Goal: Navigation & Orientation: Find specific page/section

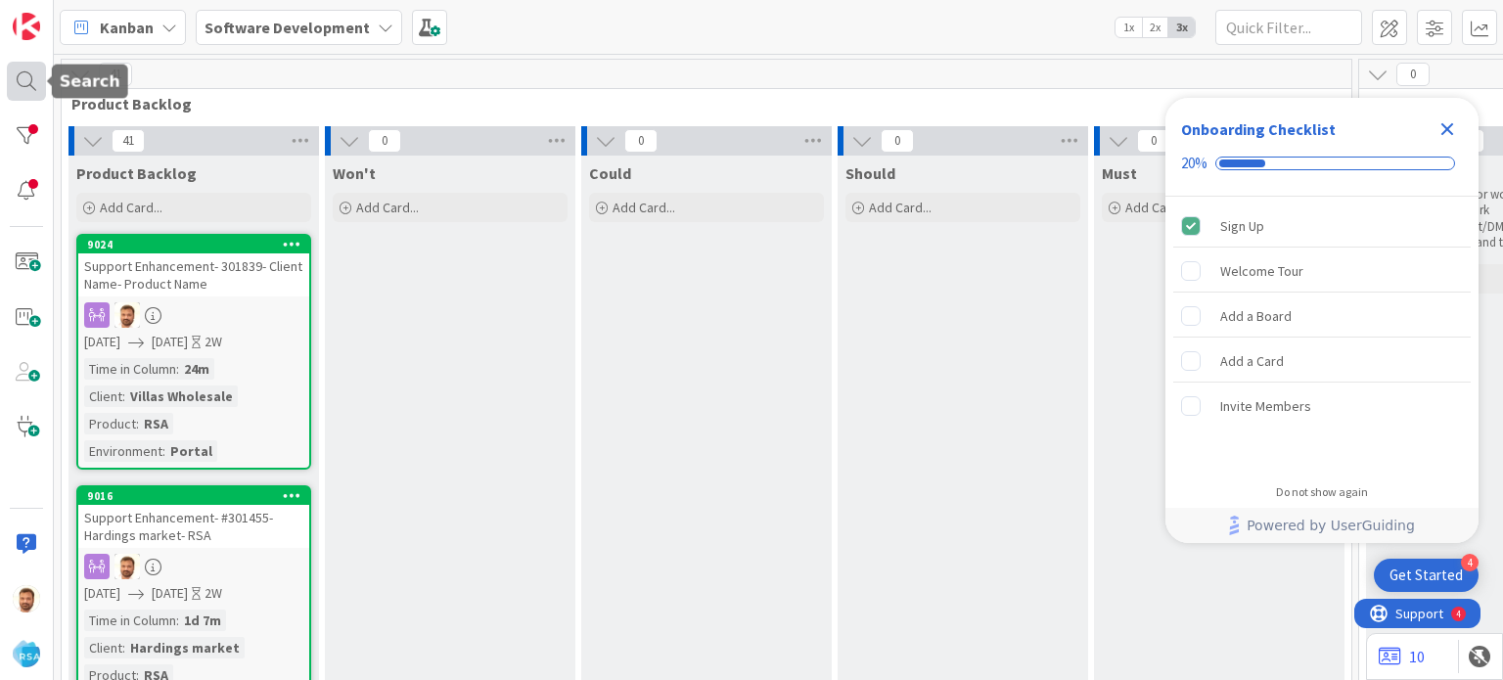
click at [23, 85] on div at bounding box center [26, 81] width 39 height 39
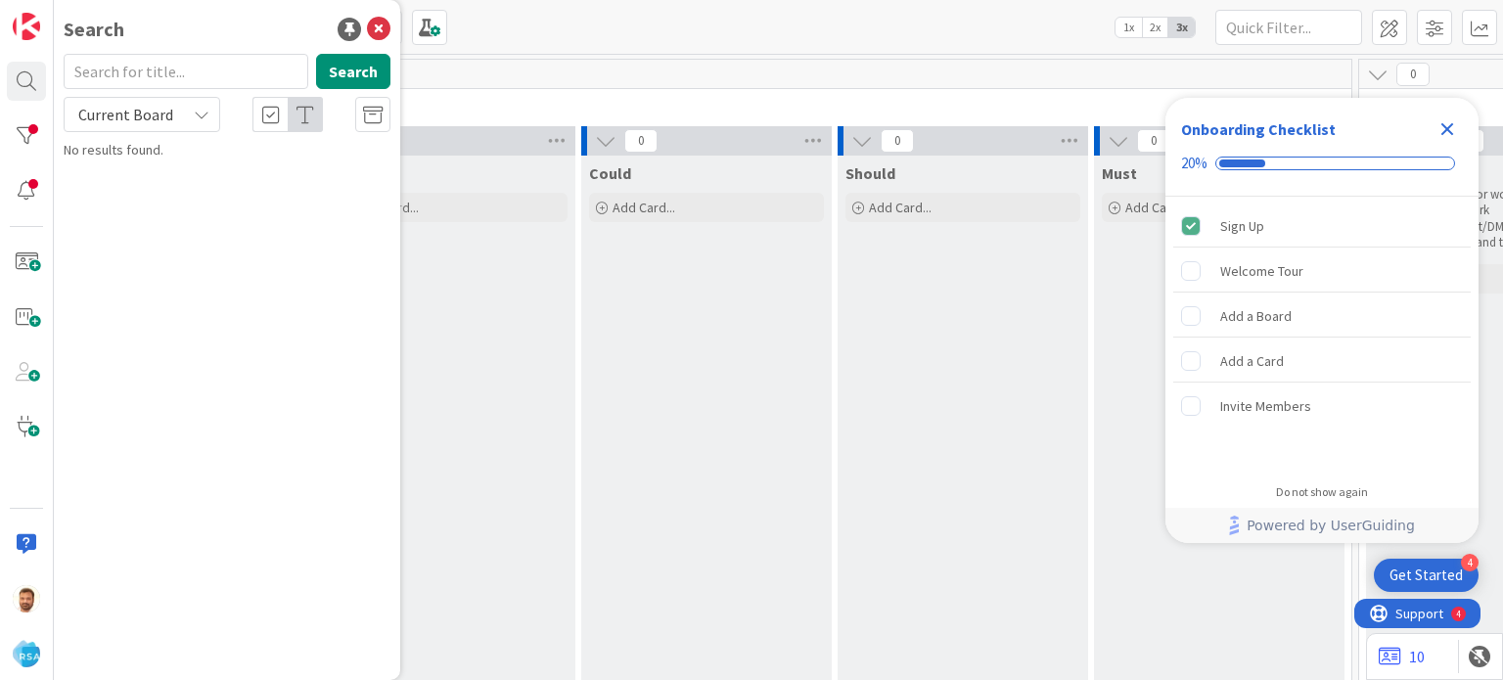
click at [113, 71] on input "text" at bounding box center [186, 71] width 245 height 35
type input "9024"
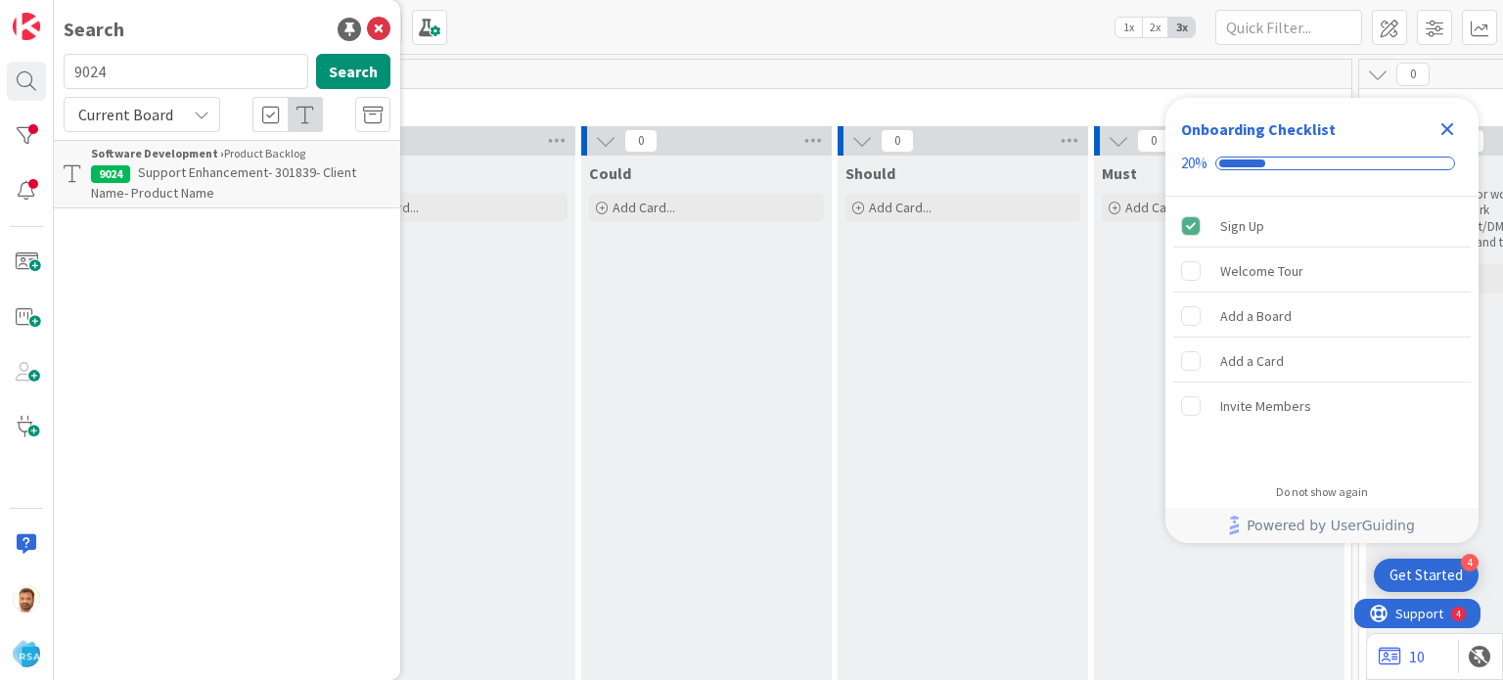
click at [133, 158] on b "Software Development ›" at bounding box center [157, 153] width 133 height 15
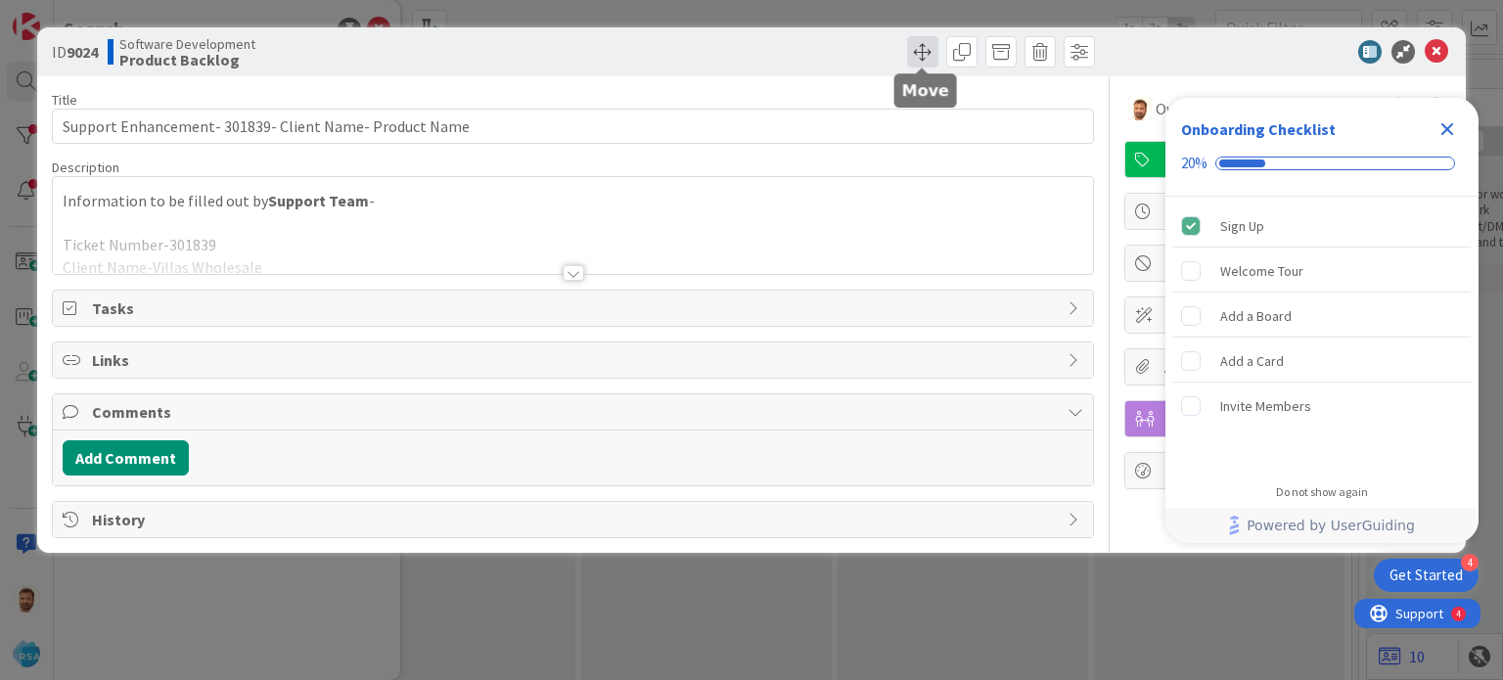
click at [924, 63] on span at bounding box center [922, 51] width 31 height 31
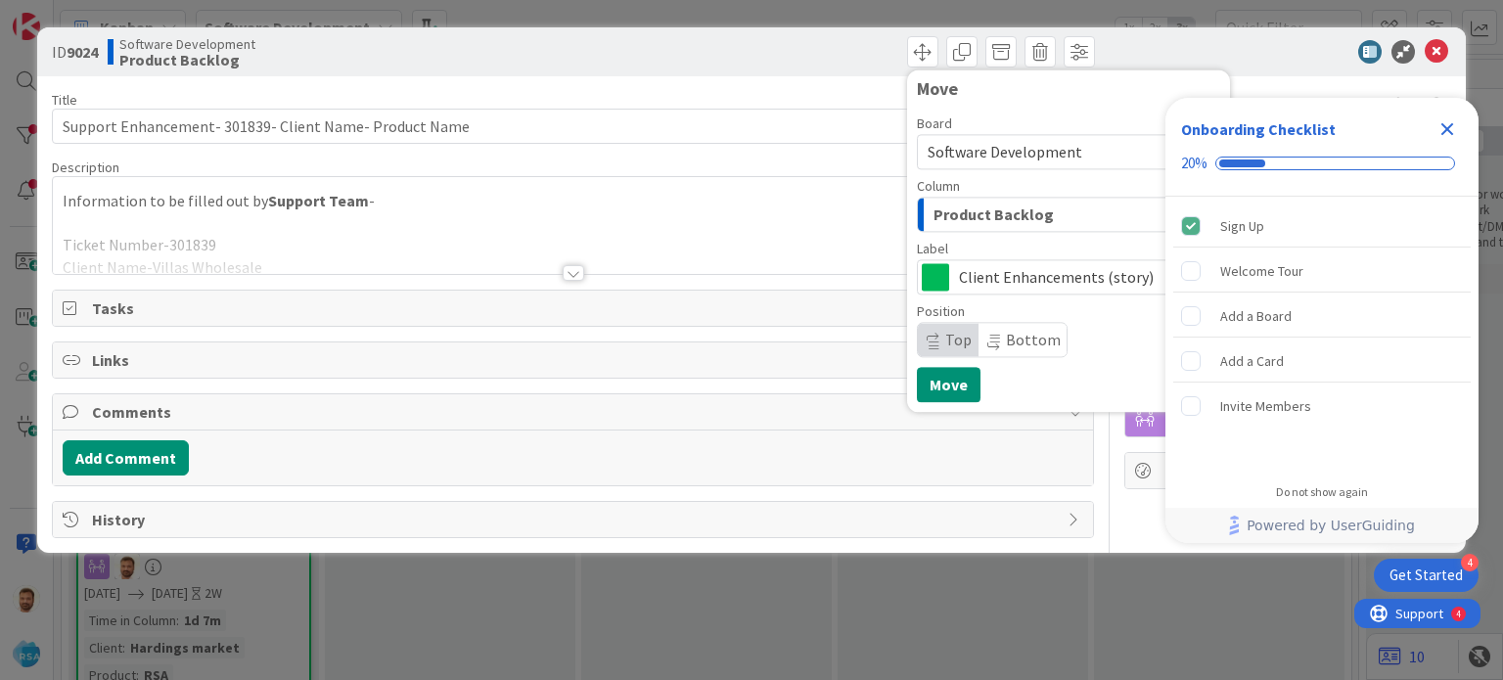
click at [968, 212] on span "Product Backlog" at bounding box center [993, 214] width 120 height 25
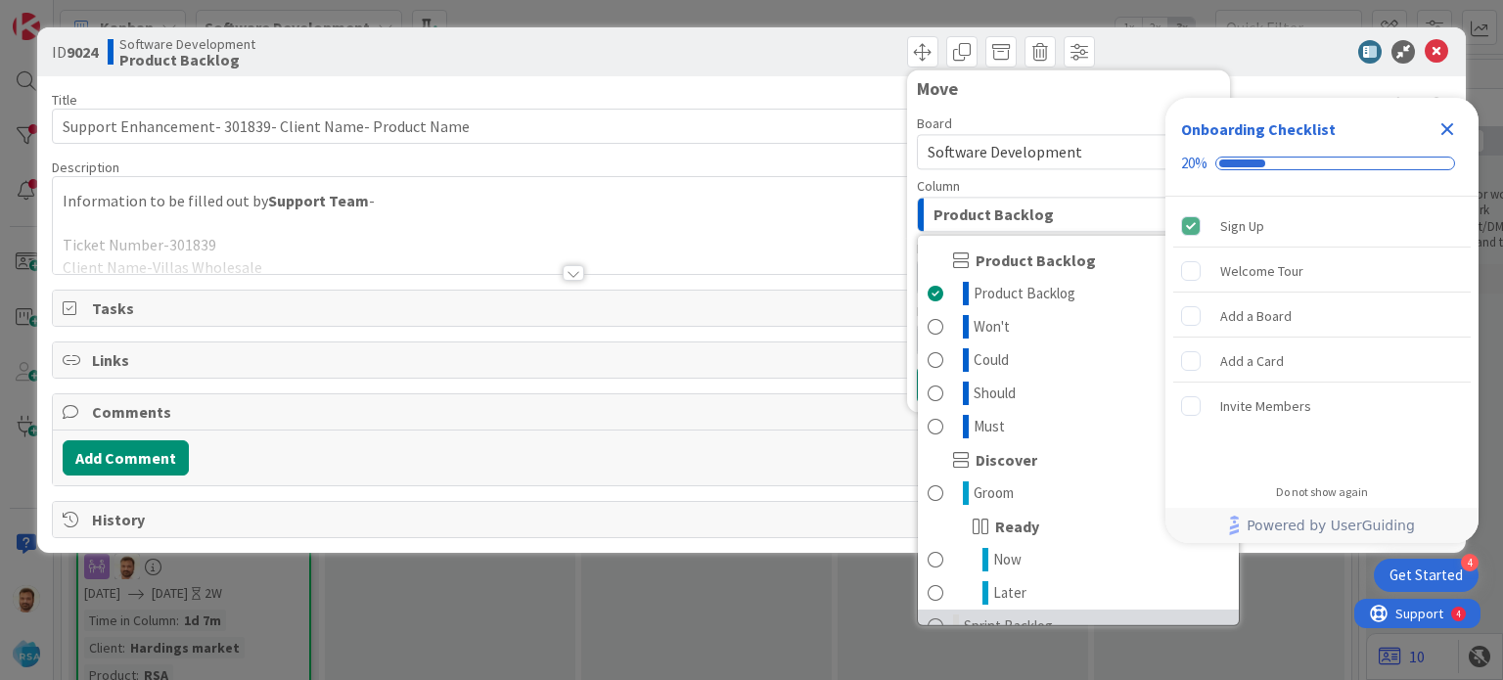
click at [1120, 609] on link "Sprint Backlog" at bounding box center [1078, 625] width 321 height 33
